Goal: Task Accomplishment & Management: Manage account settings

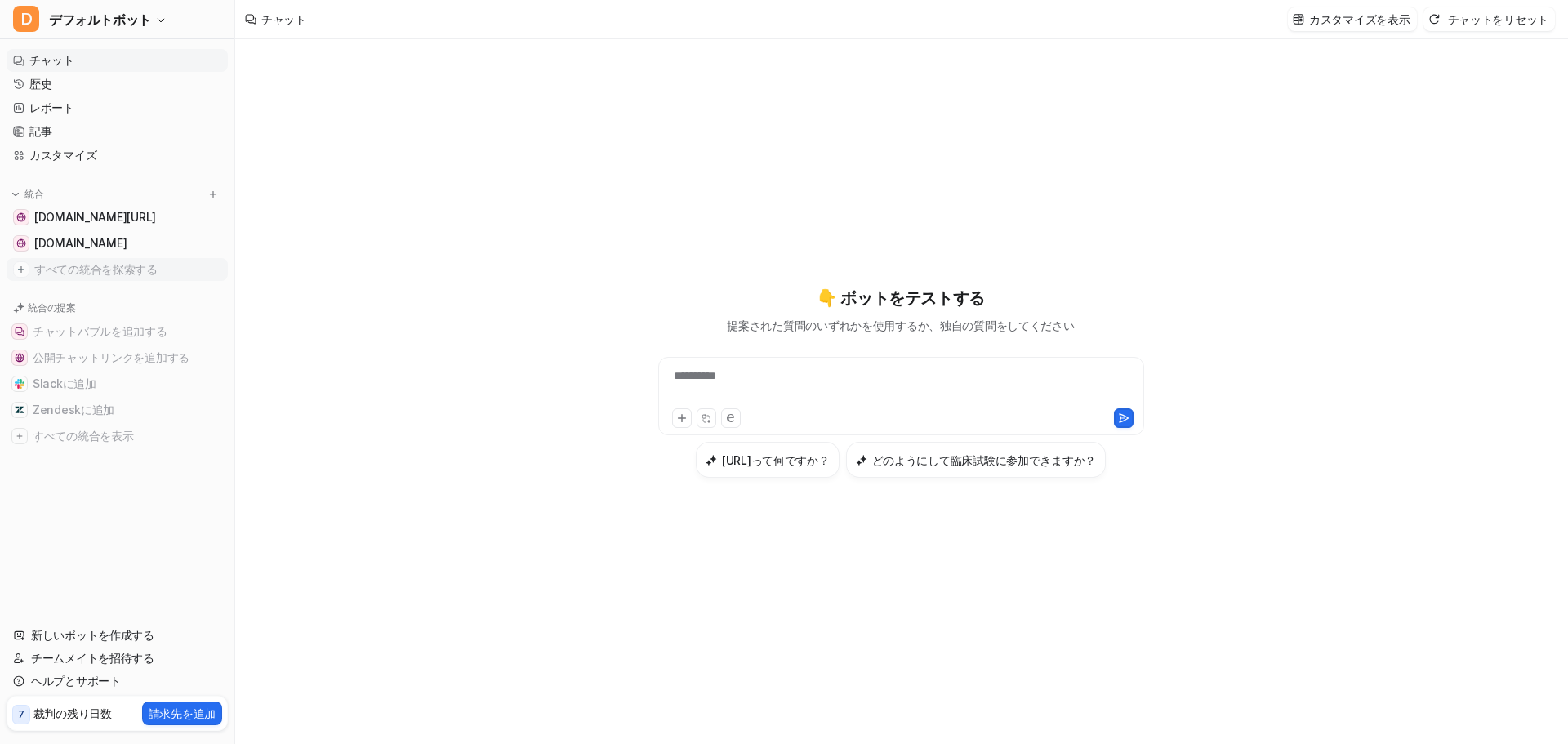
click at [148, 272] on font "すべての統合を探索する" at bounding box center [95, 269] width 123 height 14
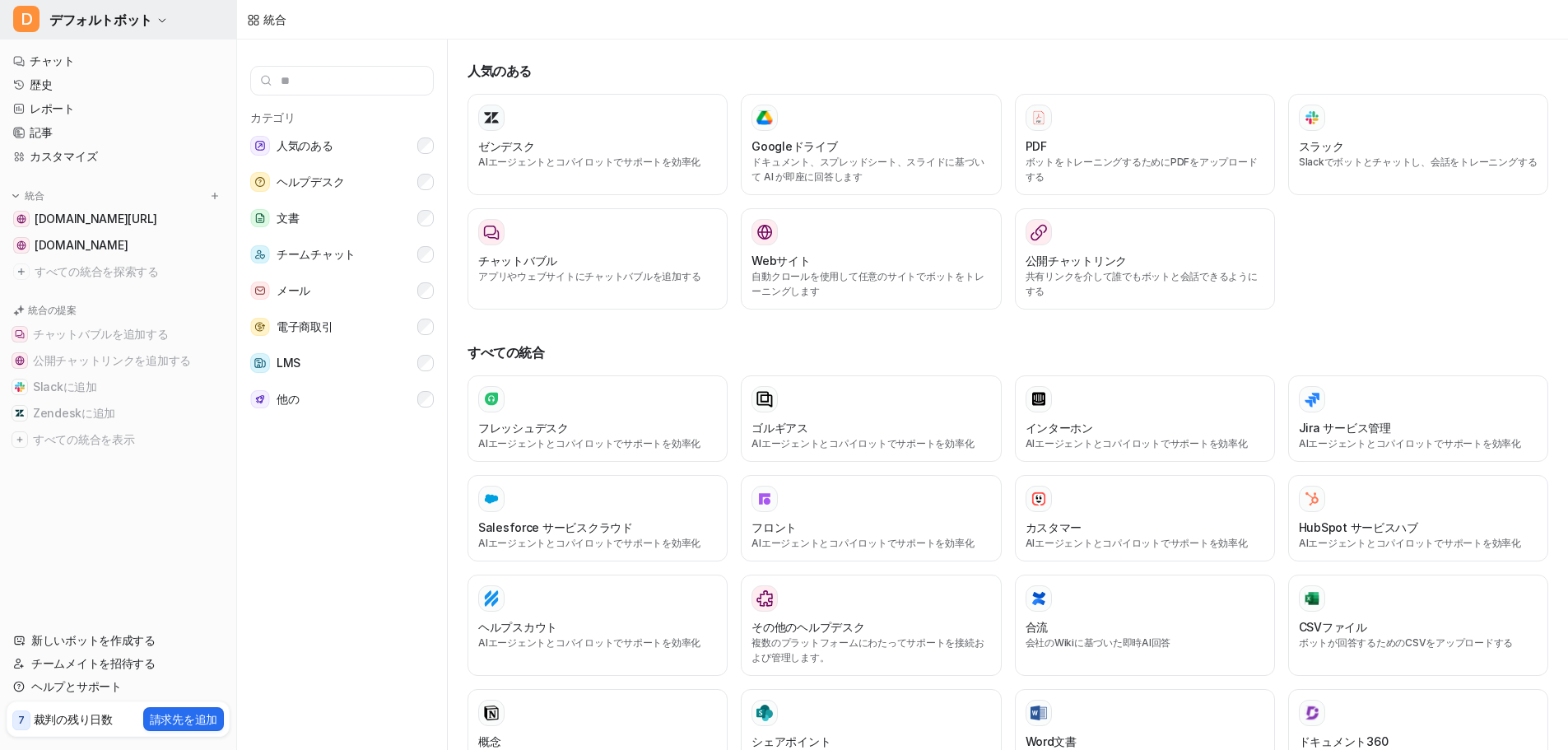
click at [89, 21] on font "デフォルトボット" at bounding box center [101, 20] width 103 height 16
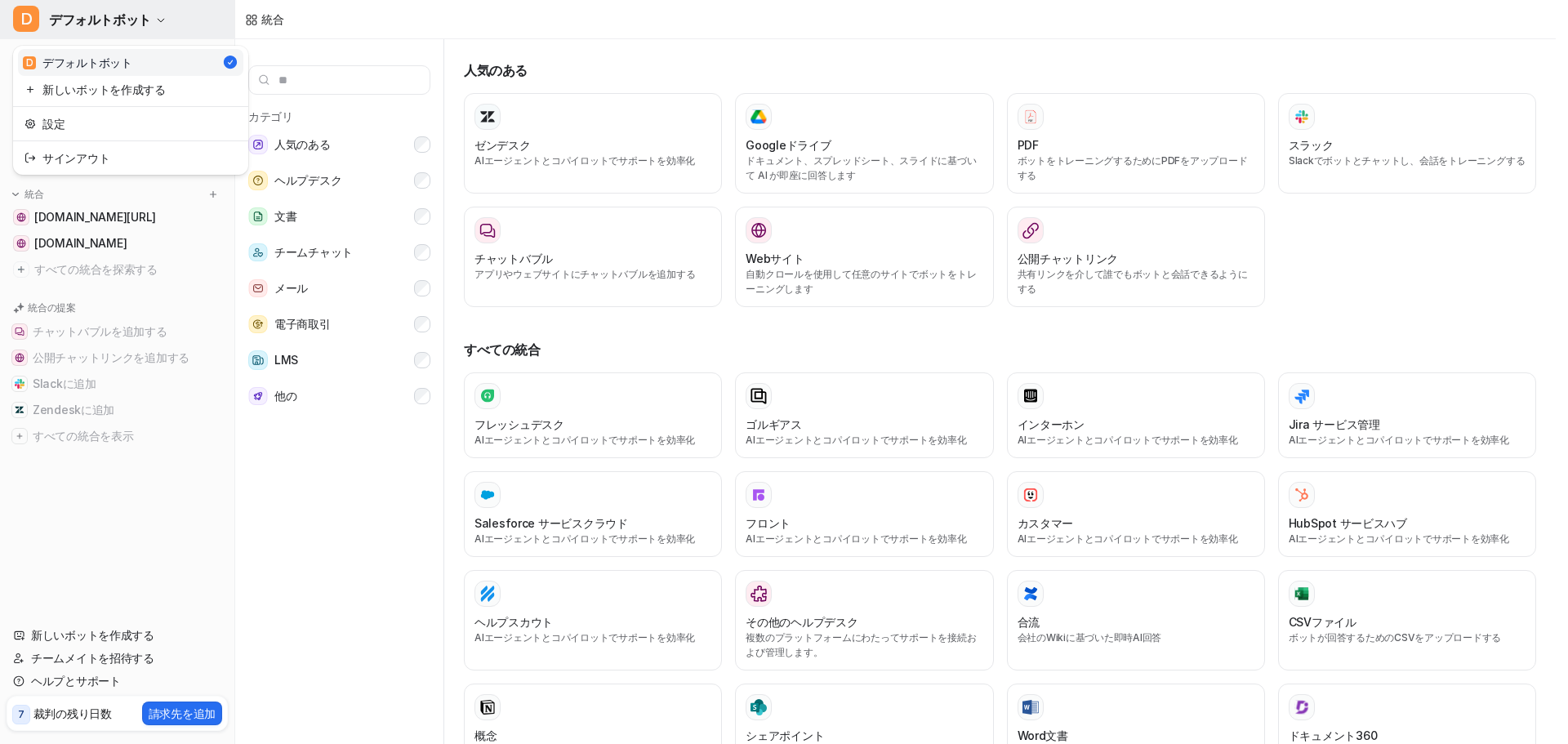
click at [88, 20] on font "デフォルトボット" at bounding box center [100, 20] width 102 height 16
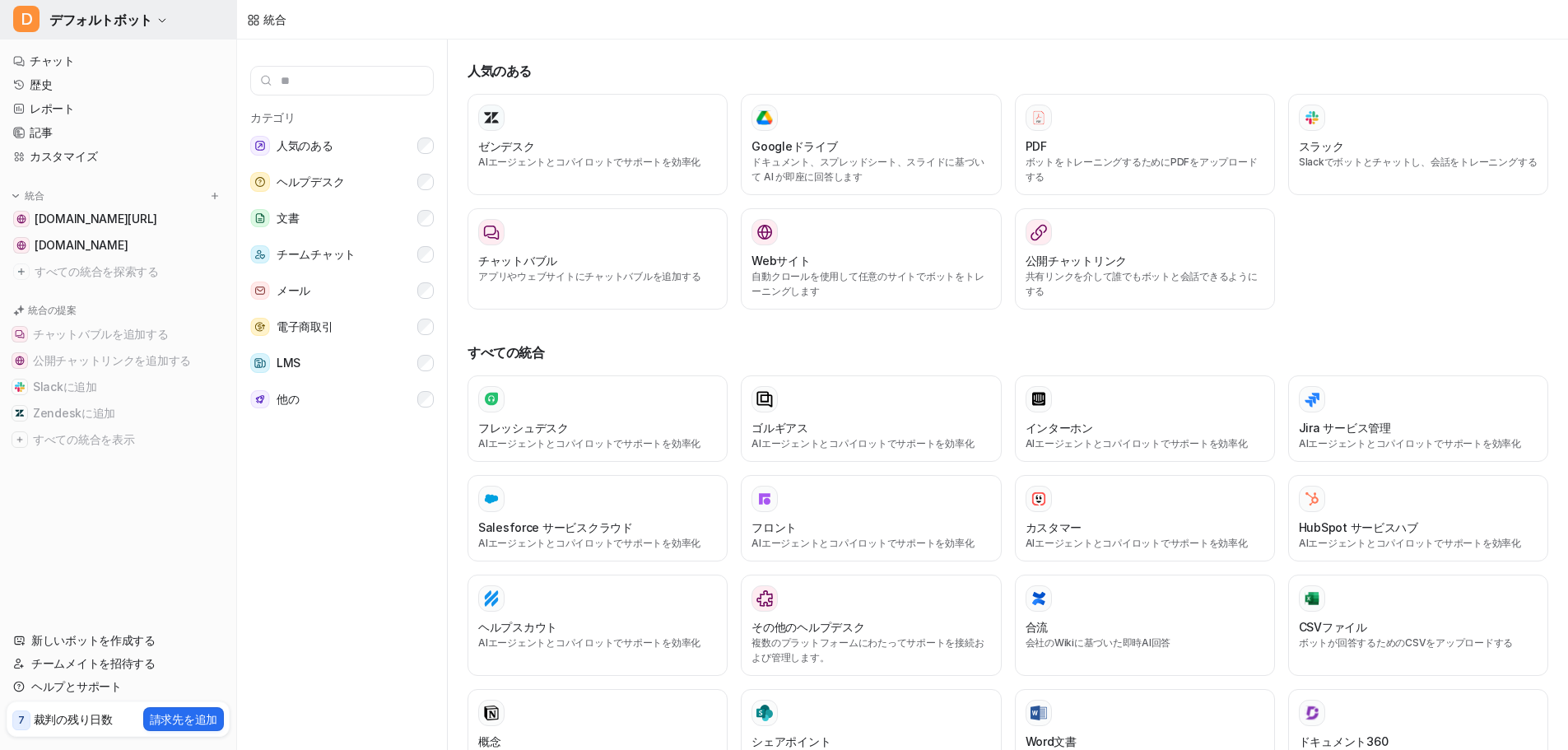
click at [89, 21] on font "デフォルトボット" at bounding box center [101, 20] width 103 height 16
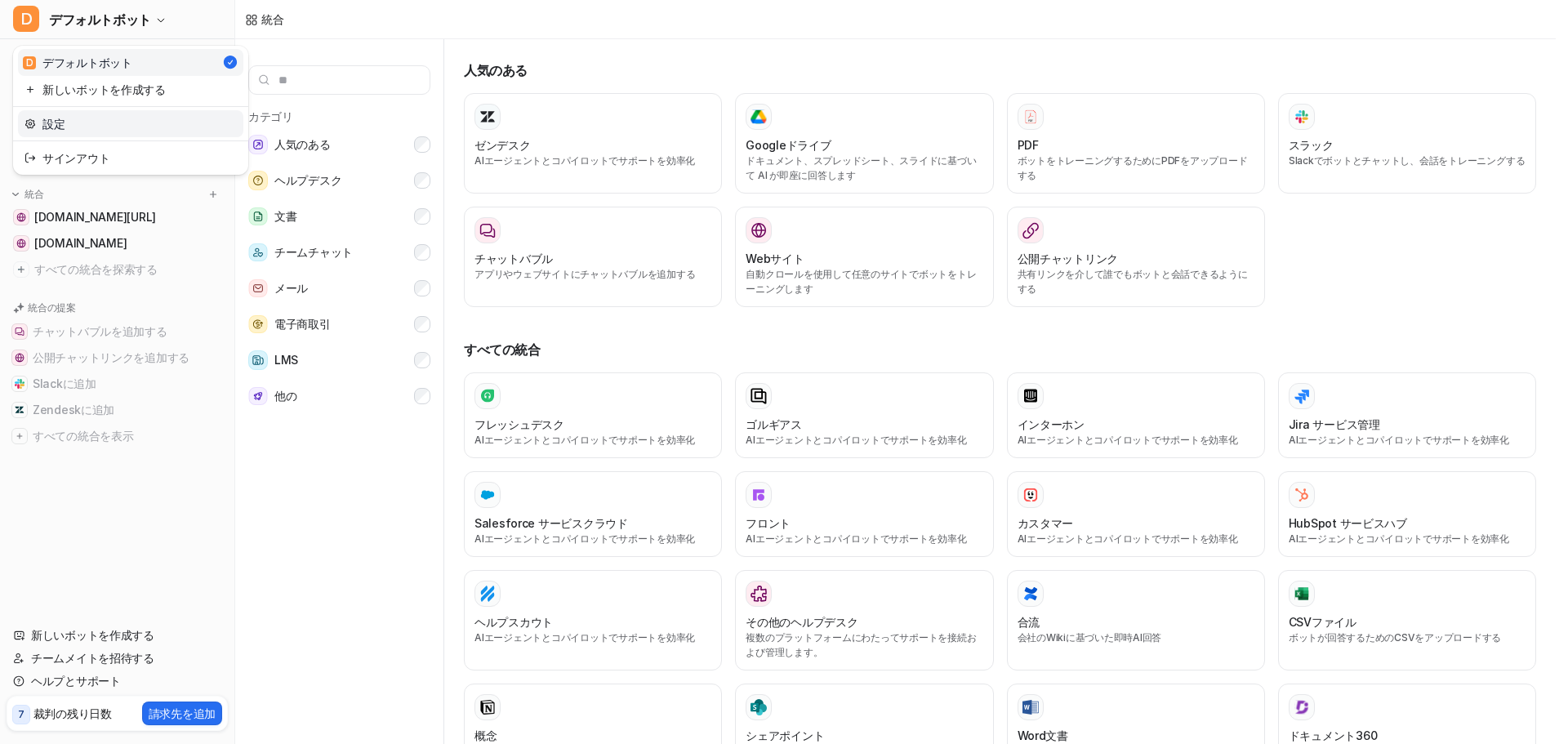
click at [73, 120] on link "設定" at bounding box center [130, 124] width 225 height 27
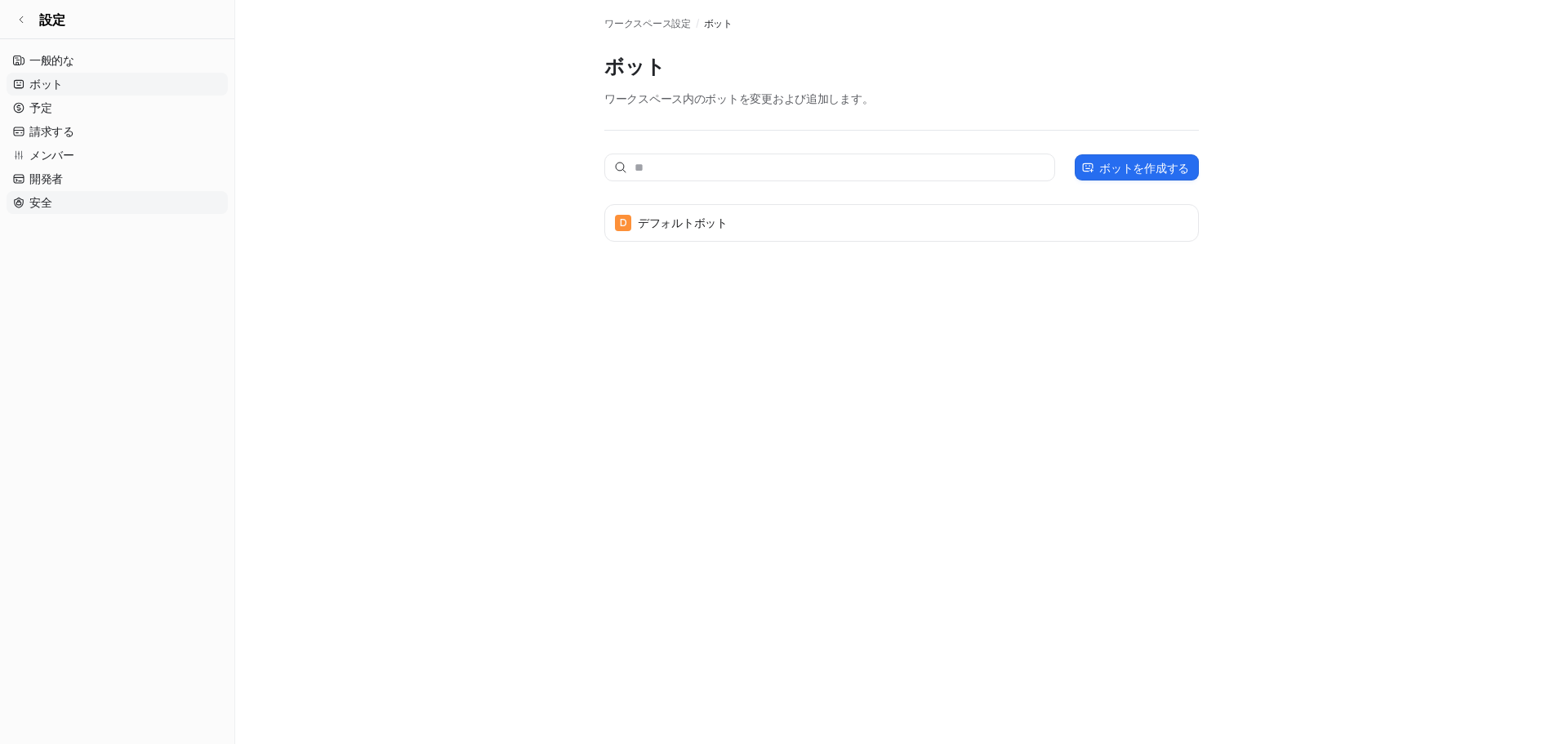
click at [44, 208] on font "安全" at bounding box center [40, 202] width 22 height 14
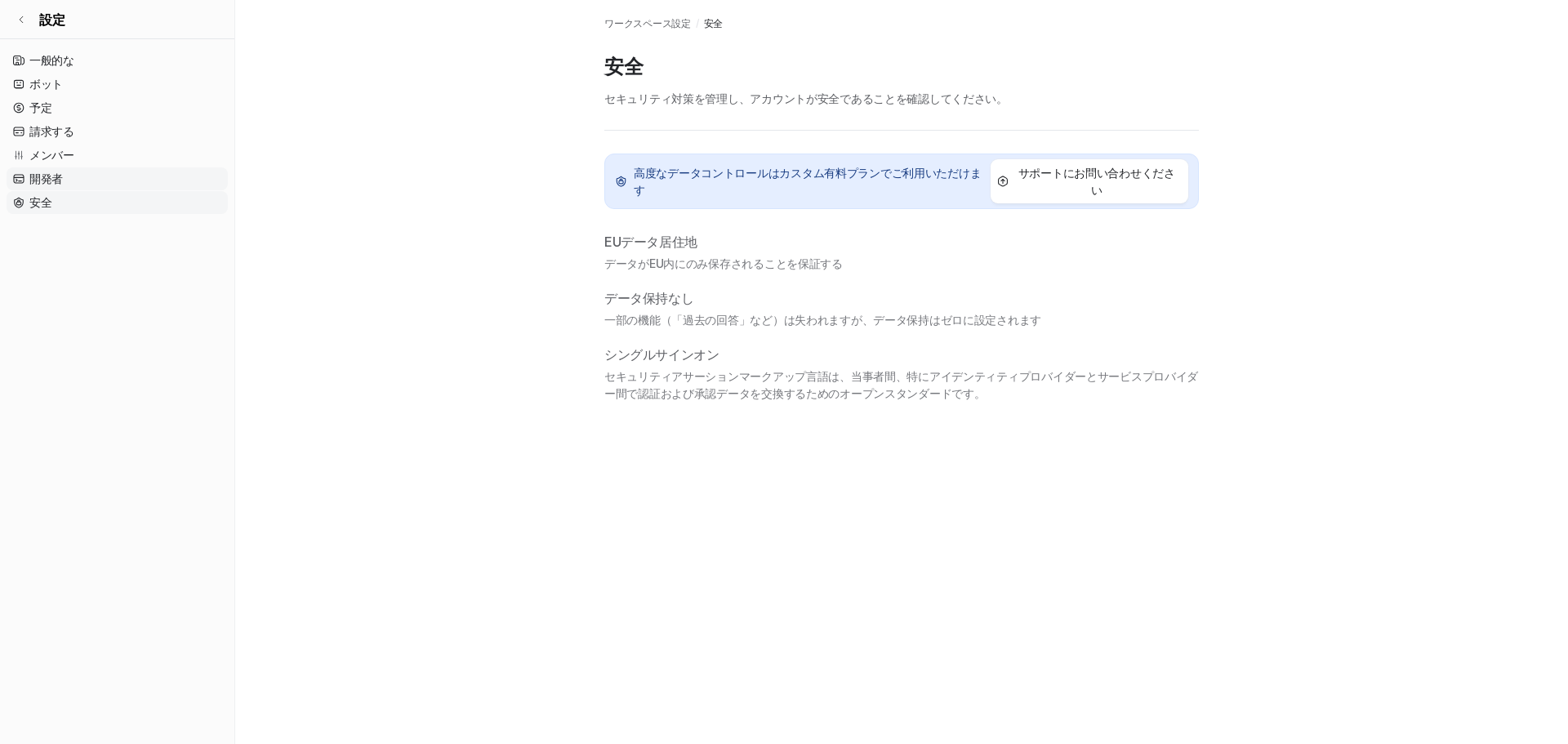
click at [54, 181] on font "開発者" at bounding box center [46, 178] width 34 height 14
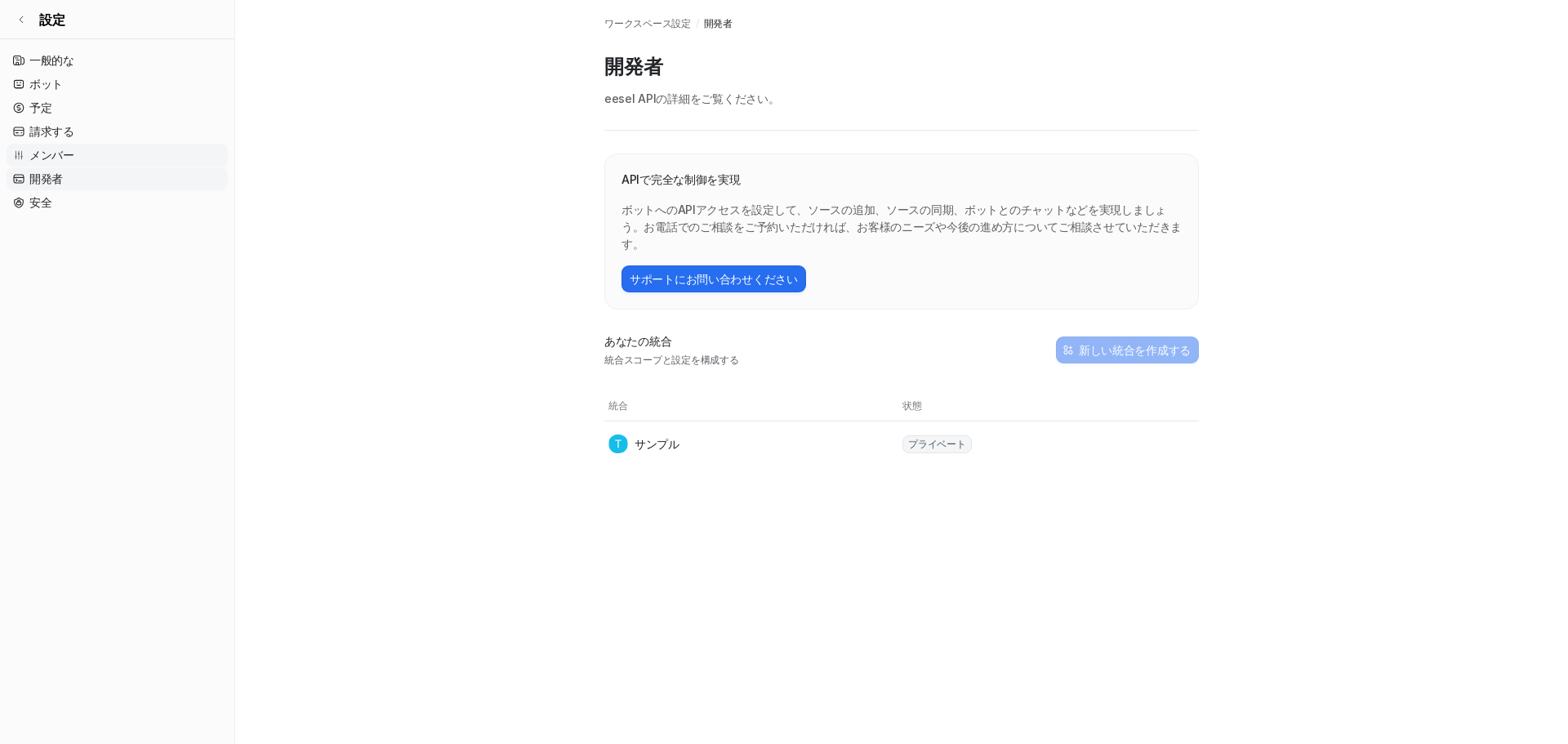
click at [64, 152] on font "メンバー" at bounding box center [52, 155] width 45 height 14
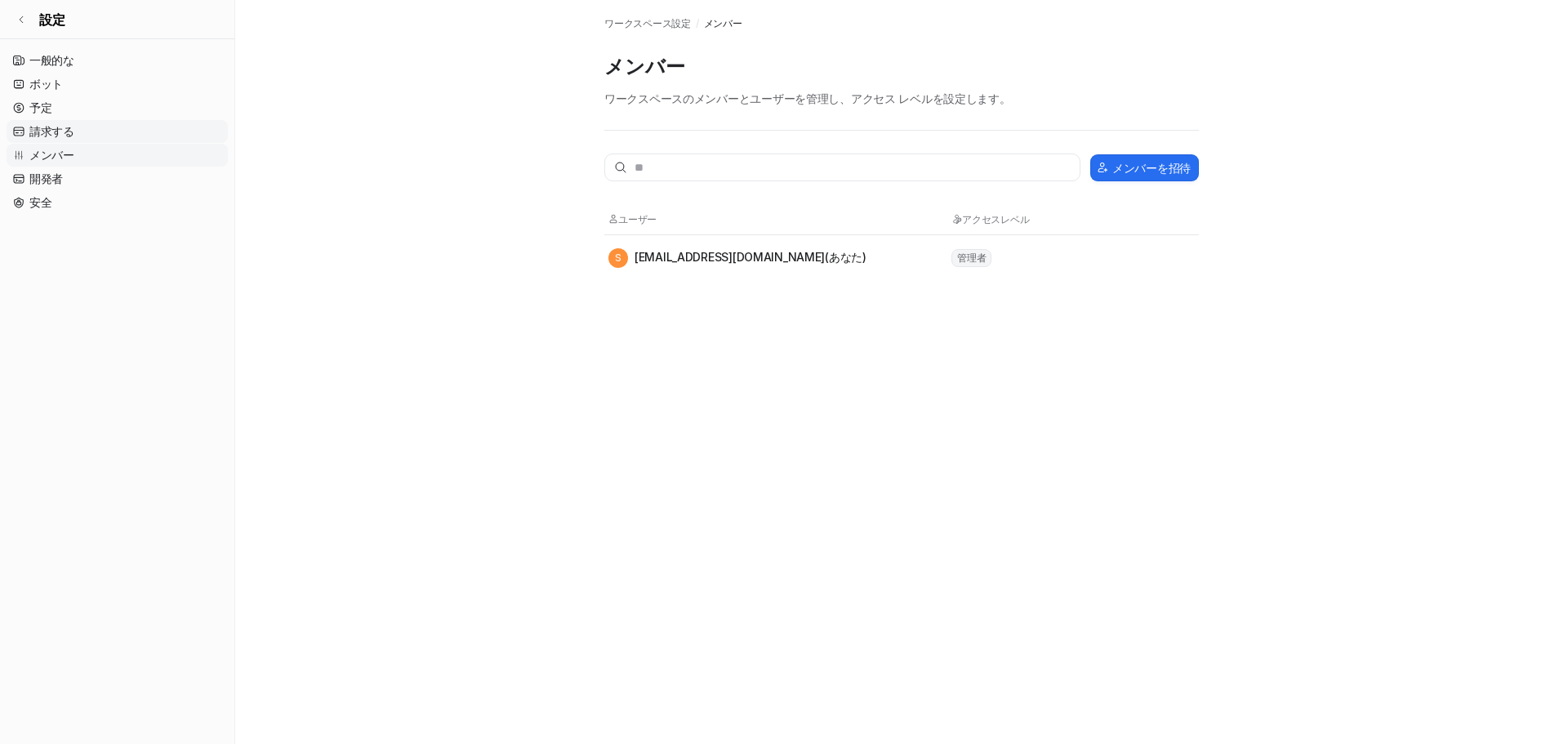
click at [73, 136] on font "請求する" at bounding box center [52, 131] width 45 height 14
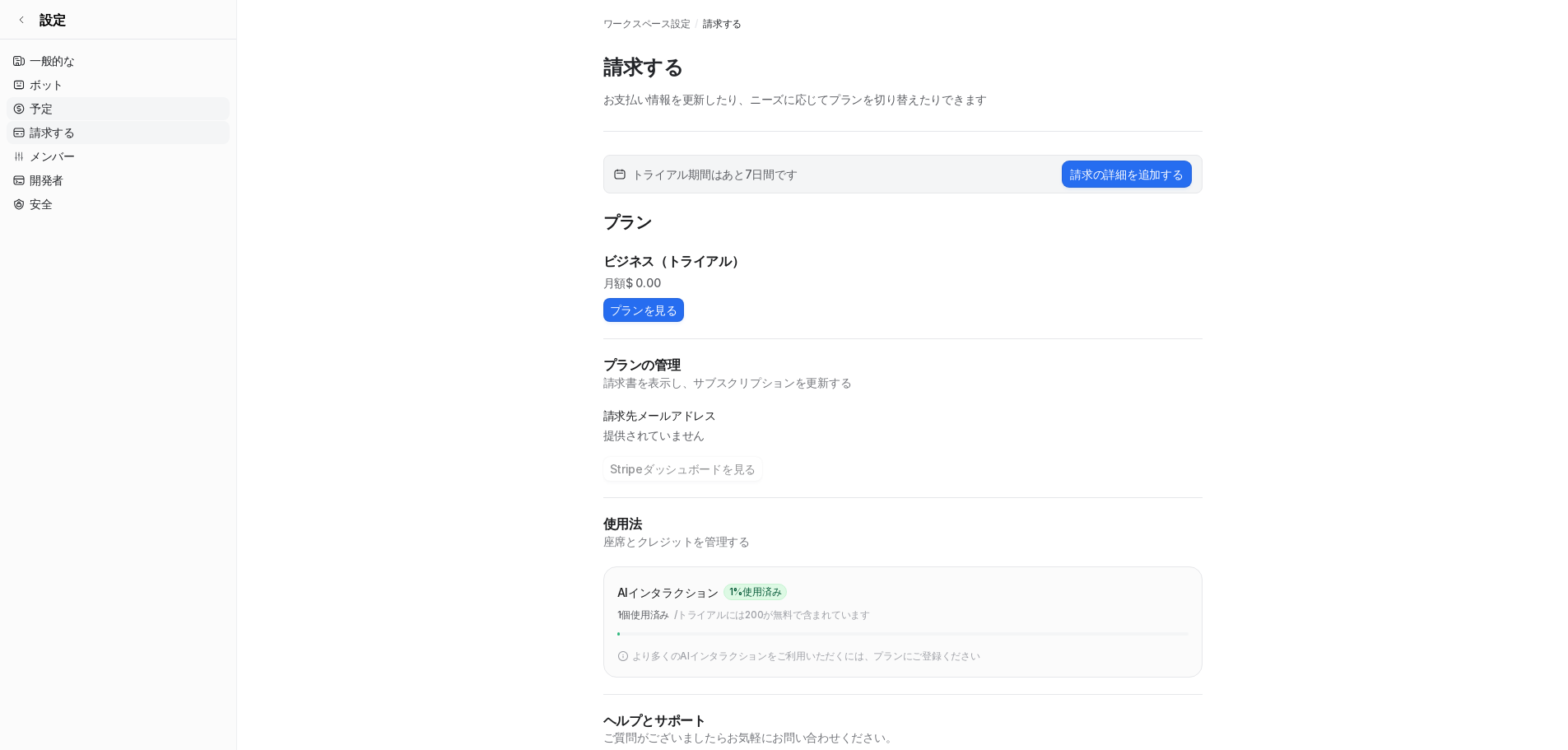
click at [62, 110] on link "予定" at bounding box center [118, 109] width 223 height 23
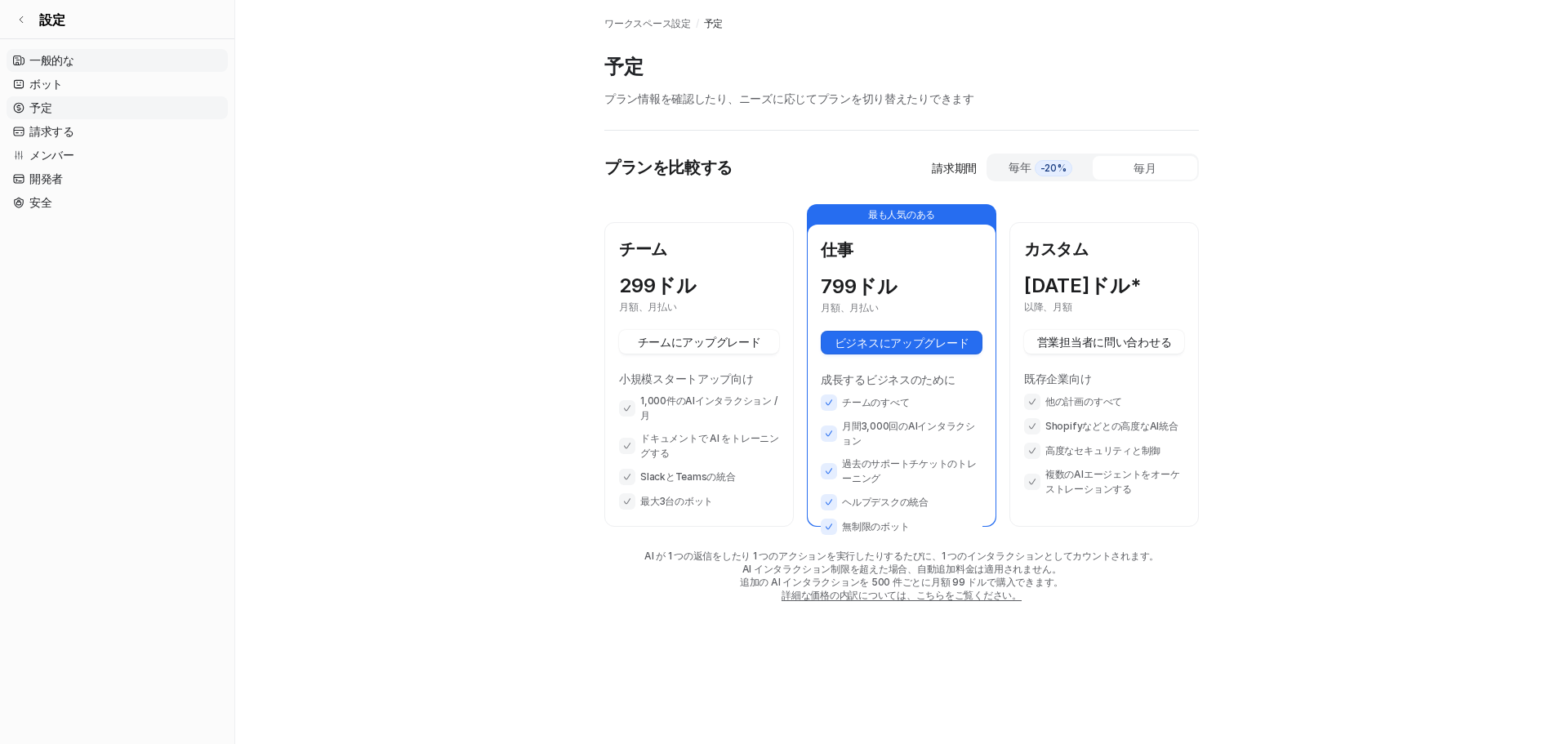
click at [83, 61] on link "一般的な" at bounding box center [117, 61] width 221 height 23
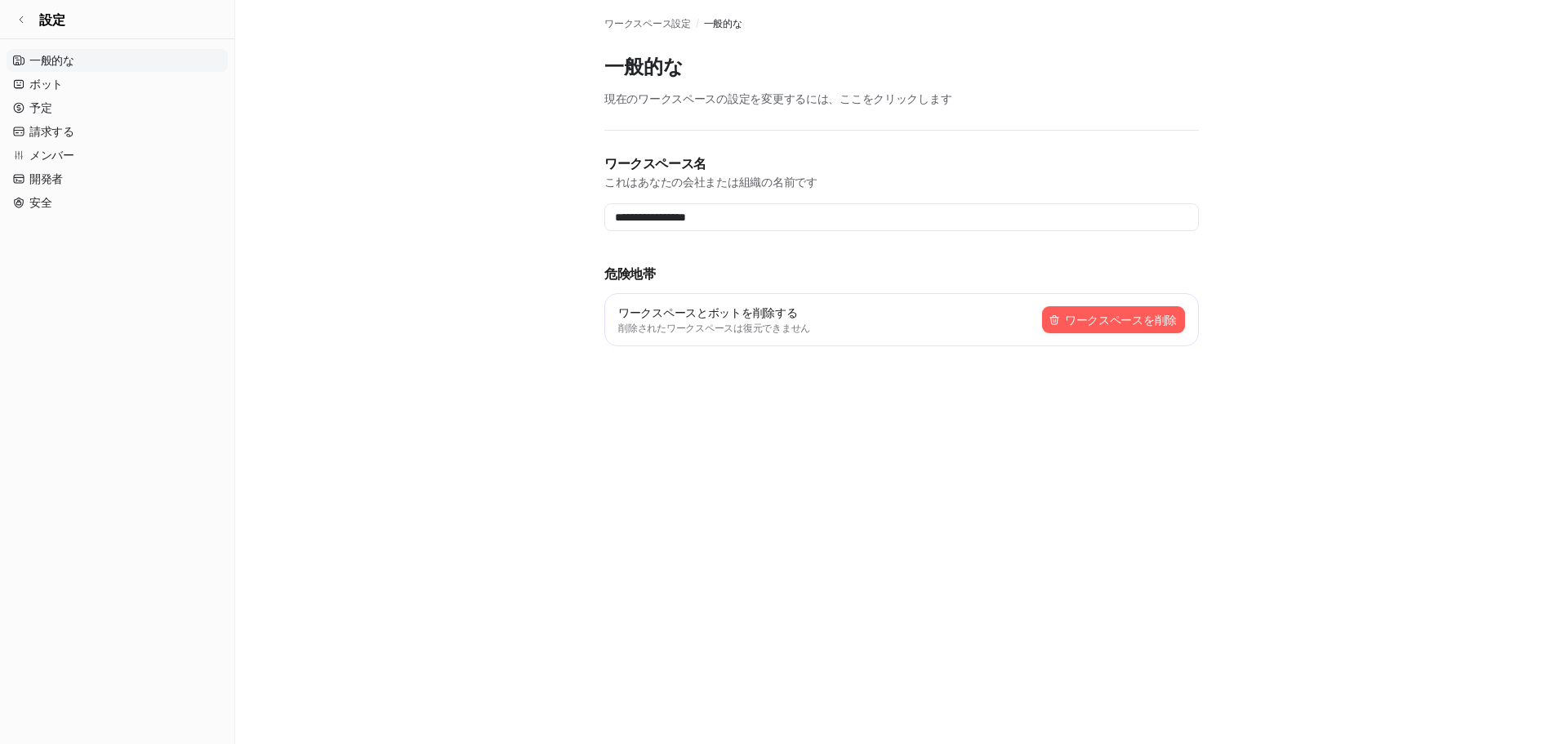
click at [1115, 315] on font "ワークスペースを削除" at bounding box center [1121, 320] width 112 height 14
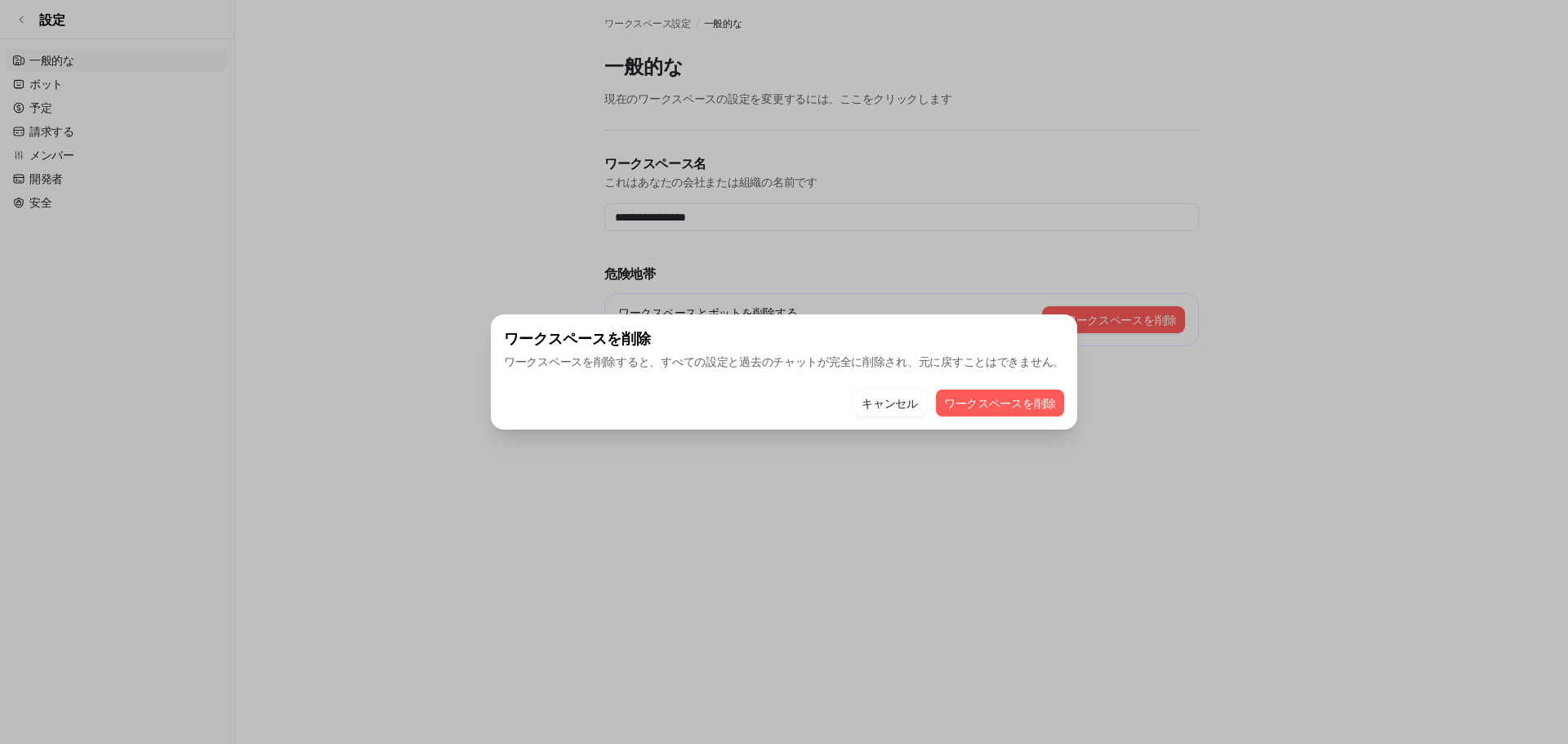
click at [1017, 410] on font "ワークスペース を削除" at bounding box center [1000, 403] width 112 height 17
